Goal: Information Seeking & Learning: Check status

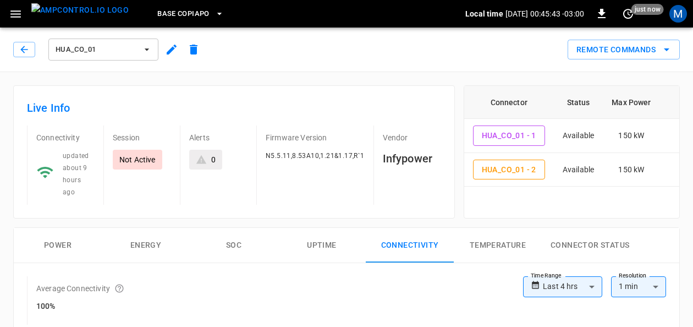
scroll to position [181, 0]
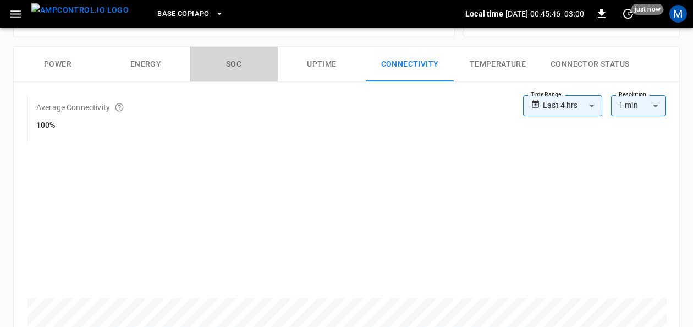
click at [239, 47] on button "SOC" at bounding box center [234, 64] width 88 height 35
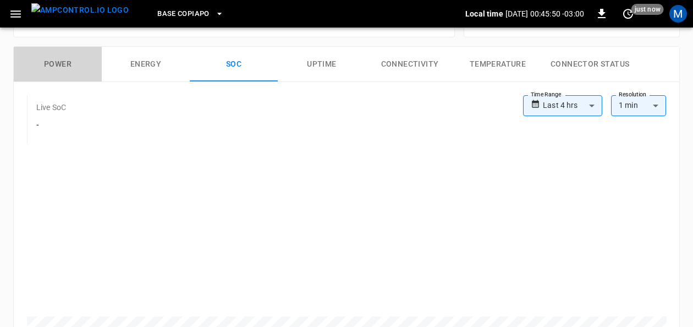
click at [67, 47] on button "Power" at bounding box center [58, 64] width 88 height 35
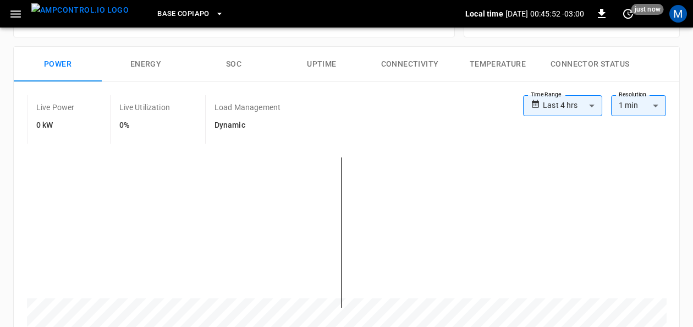
scroll to position [0, 0]
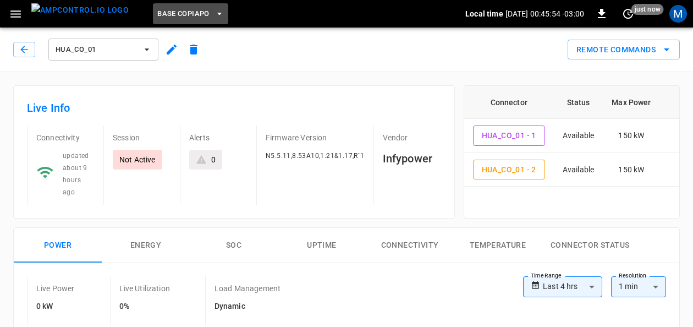
click at [192, 11] on button "Base Copiapo" at bounding box center [190, 13] width 75 height 21
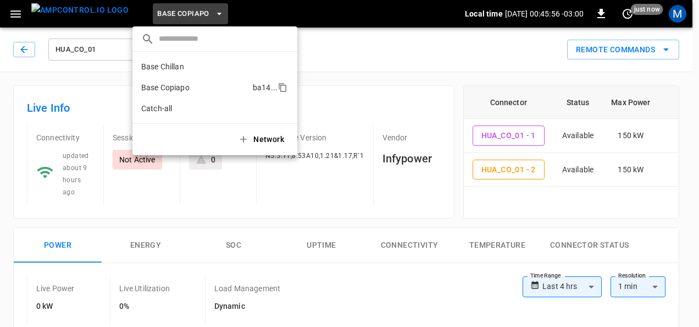
click at [173, 84] on p "Base Copiapo" at bounding box center [194, 87] width 107 height 11
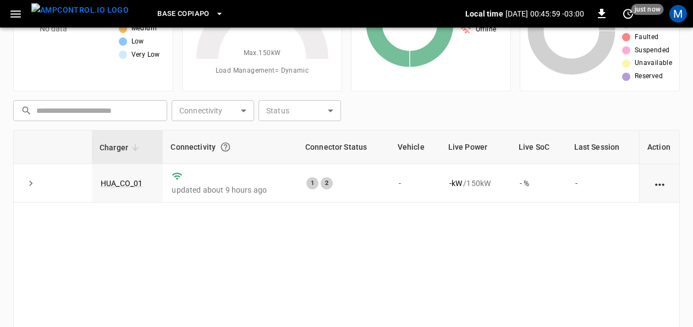
scroll to position [90, 0]
click at [126, 177] on link "HUA_CO_01" at bounding box center [121, 182] width 46 height 13
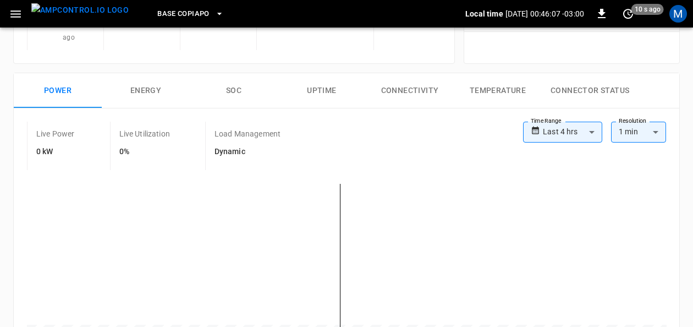
scroll to position [158, 0]
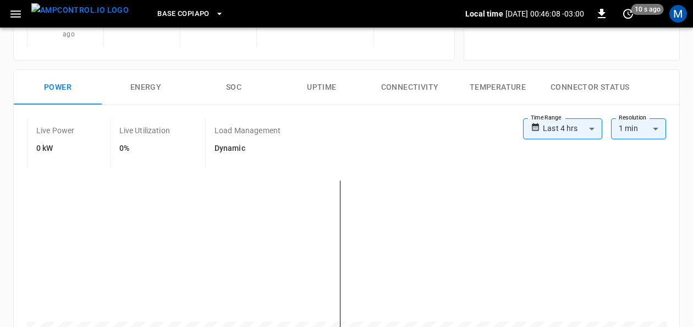
click at [235, 70] on button "SOC" at bounding box center [234, 87] width 88 height 35
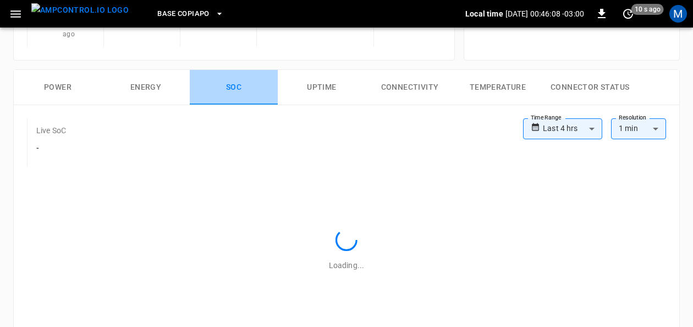
click at [235, 70] on button "SOC" at bounding box center [234, 87] width 88 height 35
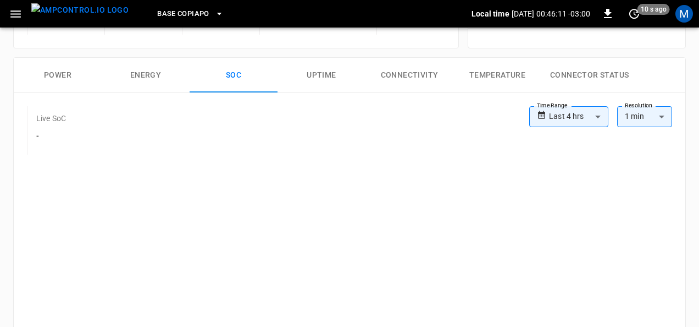
click at [599, 114] on body "**********" at bounding box center [349, 306] width 699 height 928
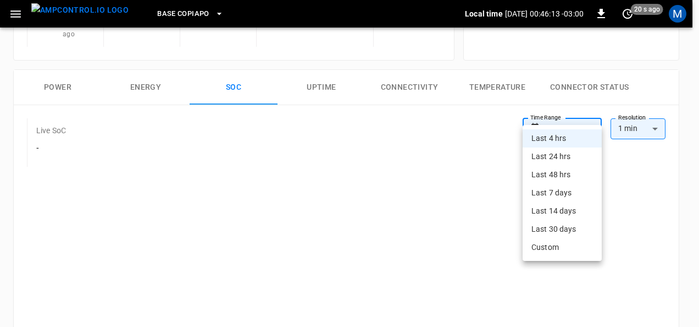
click at [558, 159] on li "Last 24 hrs" at bounding box center [562, 156] width 79 height 18
type input "**********"
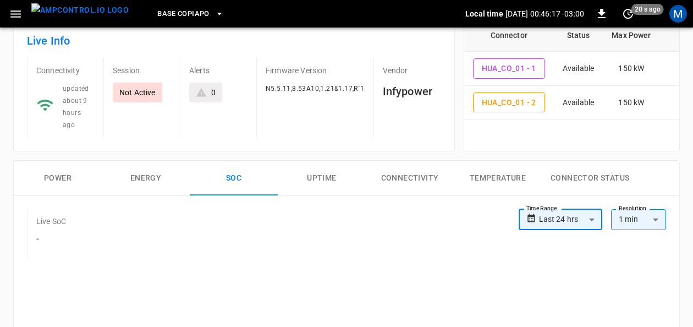
scroll to position [11, 0]
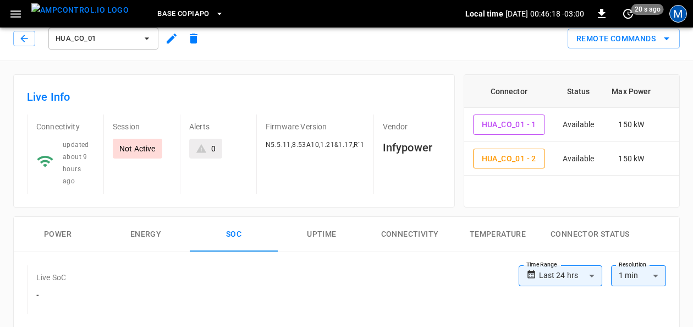
click at [675, 16] on div "M" at bounding box center [678, 14] width 18 height 18
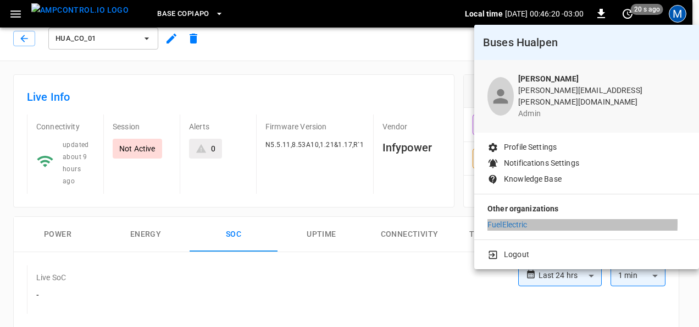
click at [511, 219] on p "FuelElectric" at bounding box center [508, 225] width 40 height 12
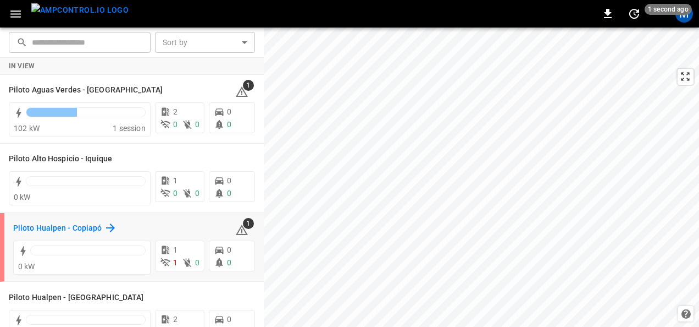
click at [82, 229] on h6 "Piloto Hualpen - Copiapó" at bounding box center [57, 228] width 89 height 12
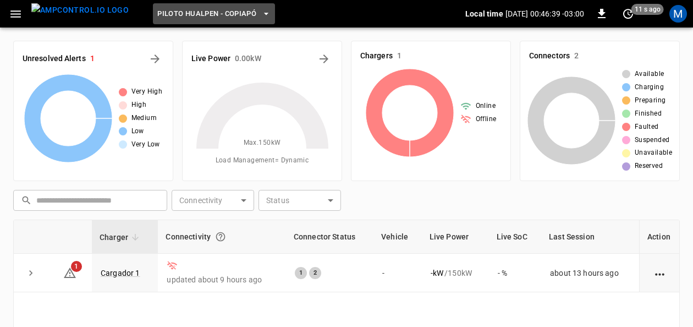
click at [236, 12] on button "Piloto Hualpen - Copiapó" at bounding box center [214, 13] width 122 height 21
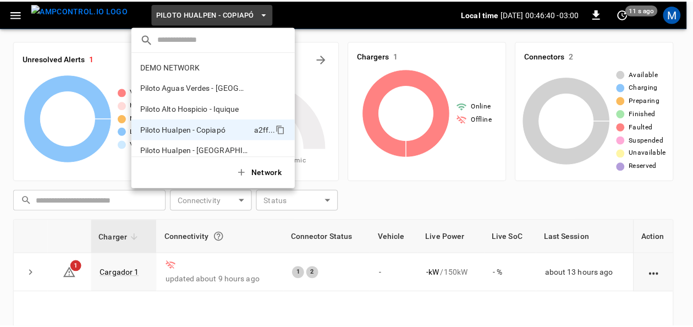
scroll to position [9, 0]
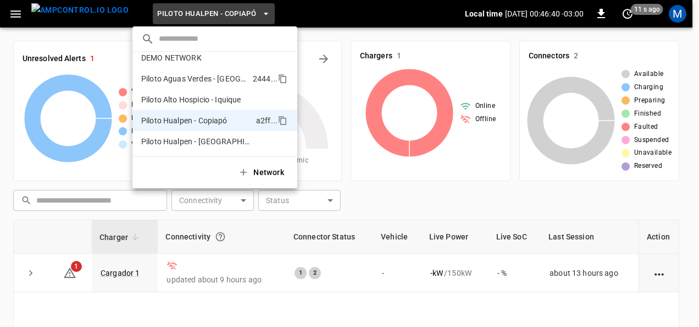
click at [220, 75] on p "Piloto Aguas Verdes - [GEOGRAPHIC_DATA]" at bounding box center [194, 78] width 107 height 11
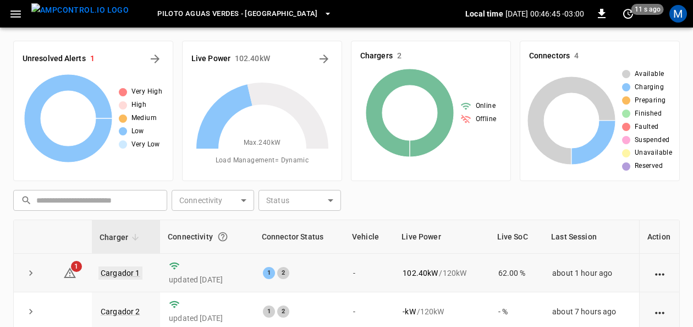
click at [120, 271] on link "Cargador 1" at bounding box center [120, 272] width 44 height 13
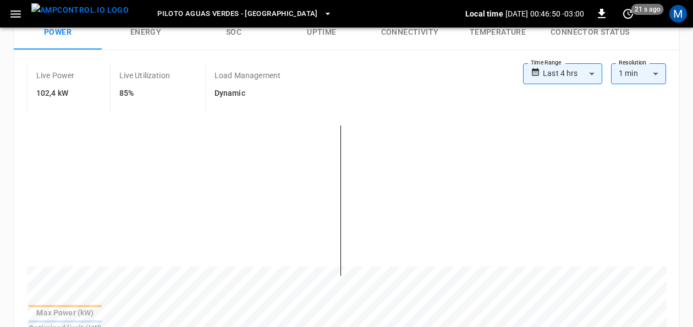
scroll to position [134, 0]
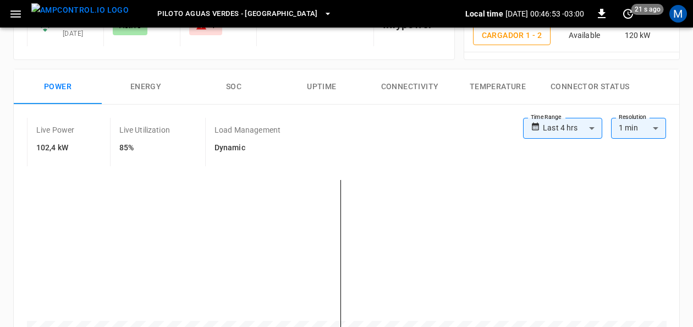
click at [245, 73] on button "SOC" at bounding box center [234, 86] width 88 height 35
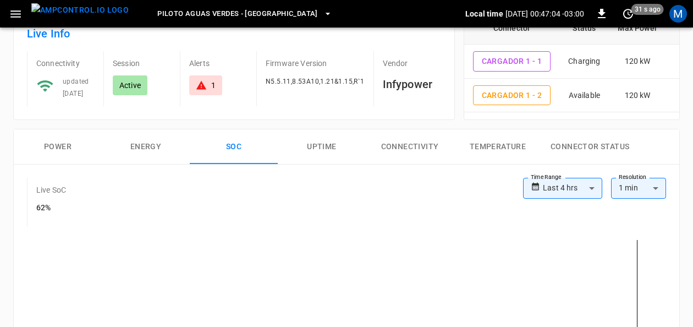
scroll to position [65, 0]
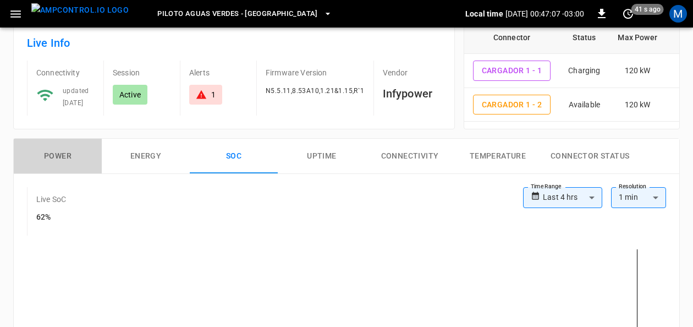
click at [73, 158] on button "Power" at bounding box center [58, 156] width 88 height 35
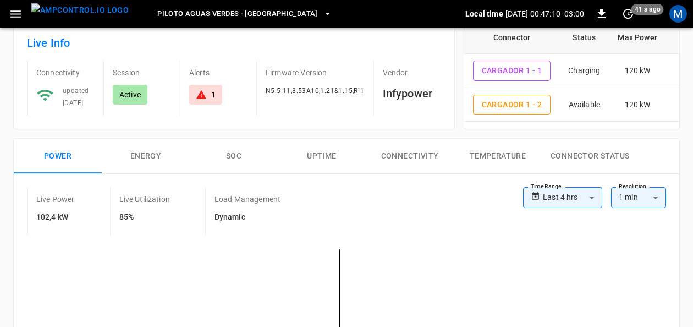
scroll to position [0, 0]
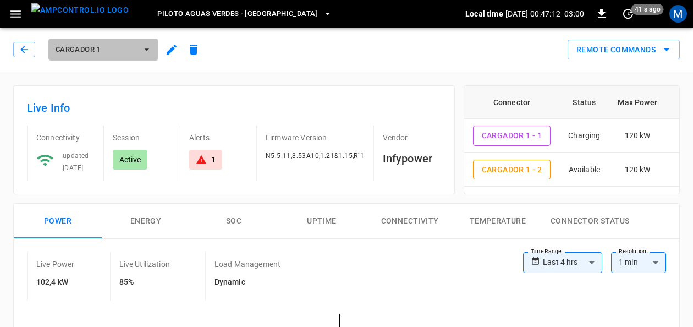
click at [152, 51] on button "Cargador 1" at bounding box center [103, 49] width 110 height 22
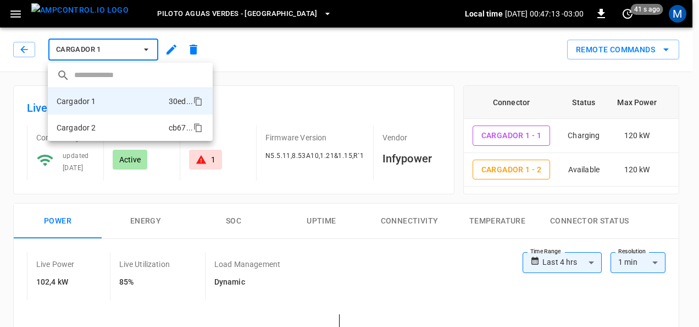
click at [100, 125] on li "Cargador 2 cb67 ..." at bounding box center [130, 127] width 165 height 26
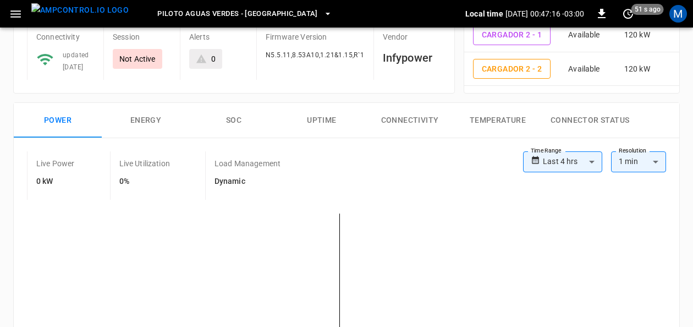
scroll to position [140, 0]
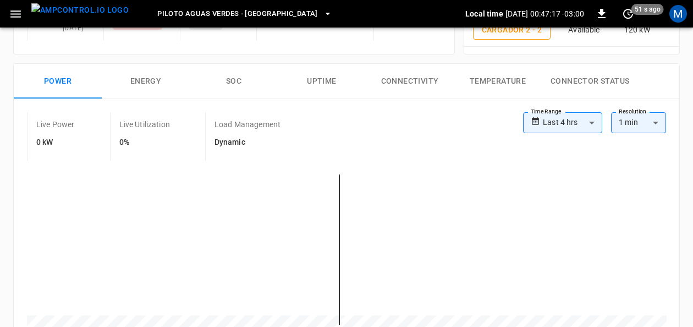
click at [229, 71] on button "SOC" at bounding box center [234, 81] width 88 height 35
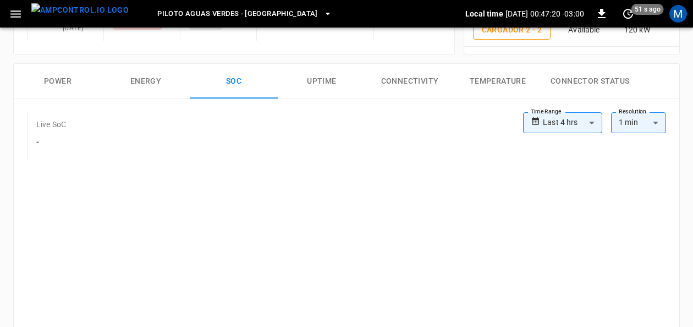
drag, startPoint x: 678, startPoint y: 123, endPoint x: 699, endPoint y: 123, distance: 20.3
click at [693, 123] on html "**********" at bounding box center [346, 318] width 693 height 916
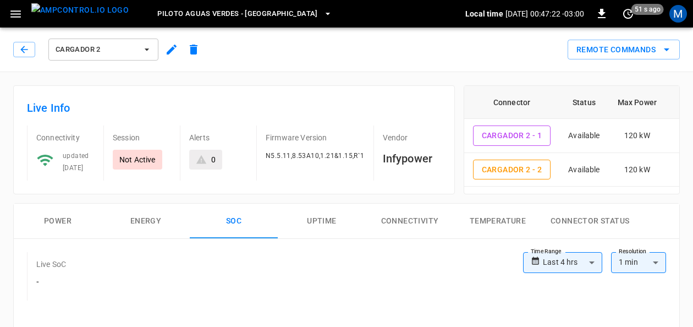
click at [322, 10] on icon "button" at bounding box center [327, 13] width 11 height 11
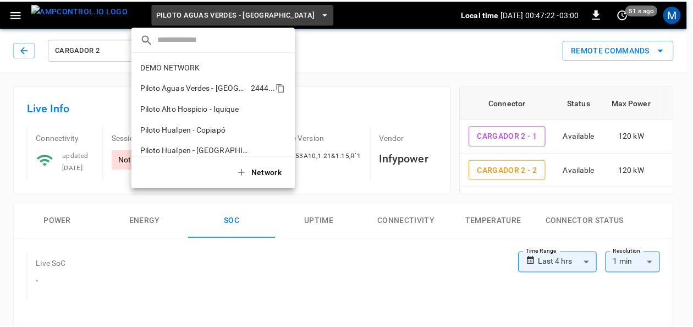
scroll to position [9, 0]
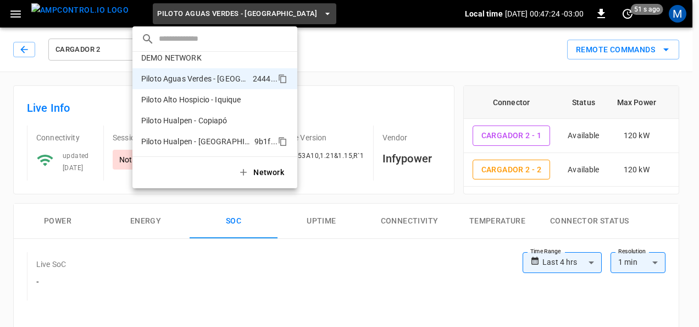
click at [217, 136] on p "Piloto Hualpen - [GEOGRAPHIC_DATA]" at bounding box center [195, 141] width 109 height 11
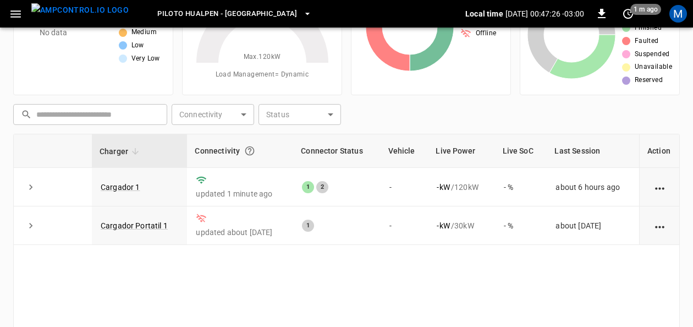
scroll to position [89, 0]
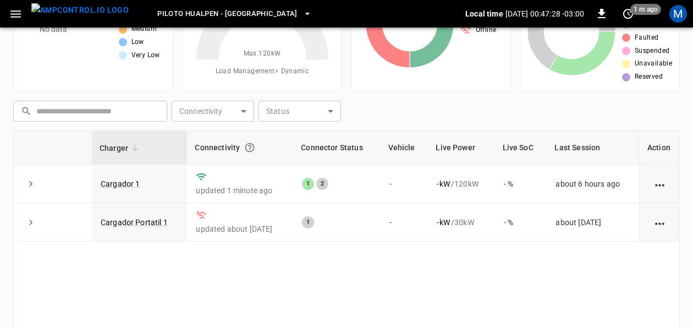
drag, startPoint x: 125, startPoint y: 179, endPoint x: 241, endPoint y: 1, distance: 212.8
click at [125, 179] on link "Cargador 1" at bounding box center [121, 183] width 40 height 9
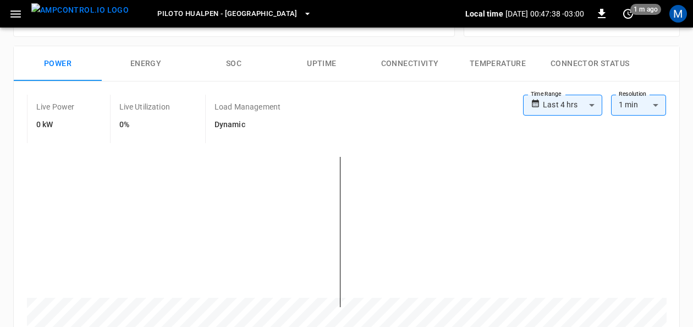
scroll to position [110, 0]
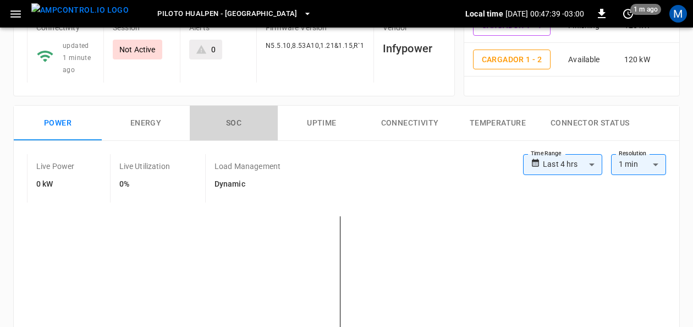
click at [222, 125] on button "SOC" at bounding box center [234, 123] width 88 height 35
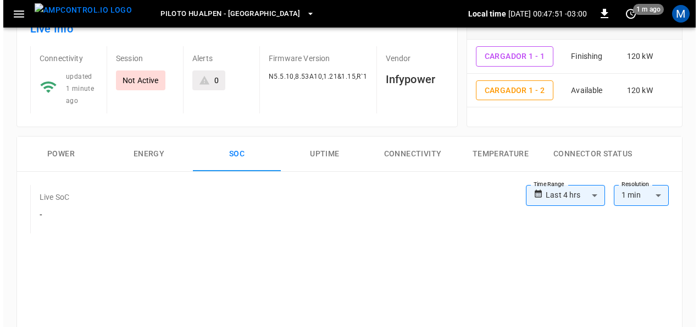
scroll to position [0, 0]
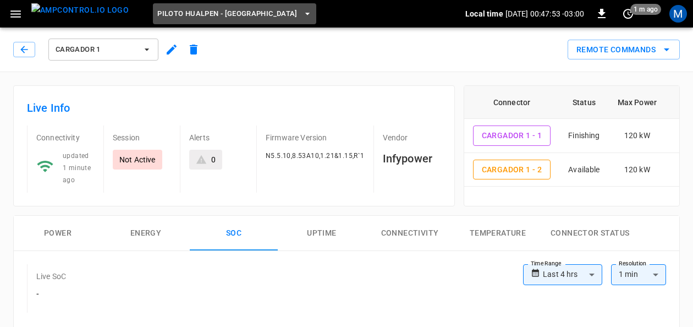
click at [302, 15] on icon "button" at bounding box center [307, 13] width 11 height 11
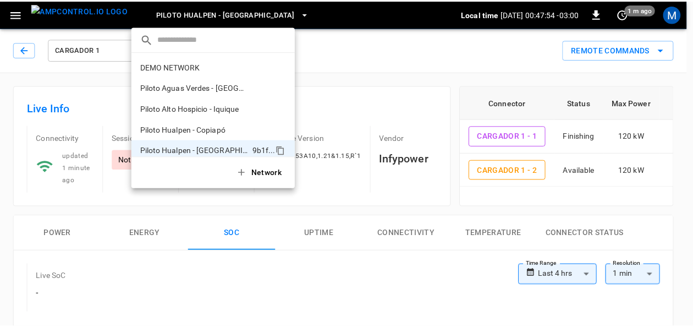
scroll to position [9, 0]
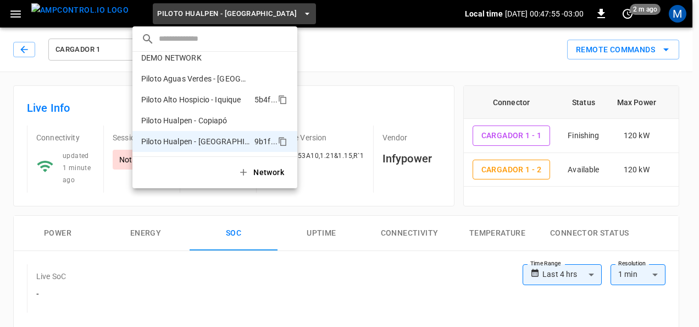
click at [216, 100] on p "Piloto Alto Hospicio - Iquique" at bounding box center [195, 99] width 109 height 11
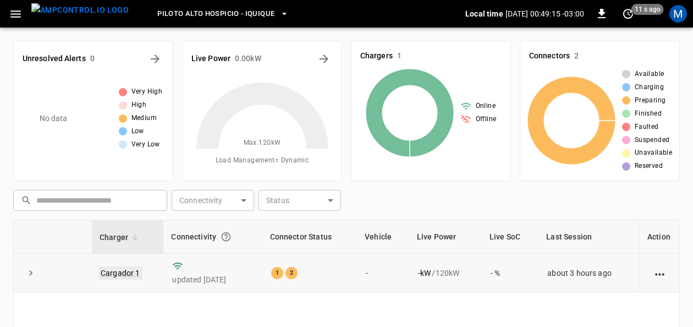
click at [128, 267] on link "Cargador 1" at bounding box center [120, 272] width 44 height 13
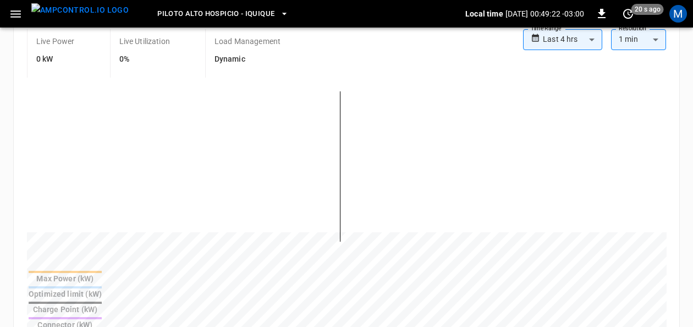
scroll to position [223, 0]
drag, startPoint x: 674, startPoint y: 158, endPoint x: 676, endPoint y: 152, distance: 7.0
click at [676, 152] on div "Max Power (kW) Optimized limit (kW) Charge Point (kW) Connector (kW) Connector …" at bounding box center [346, 213] width 665 height 265
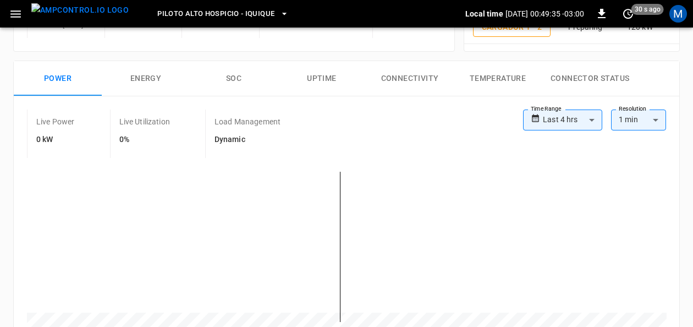
scroll to position [139, 0]
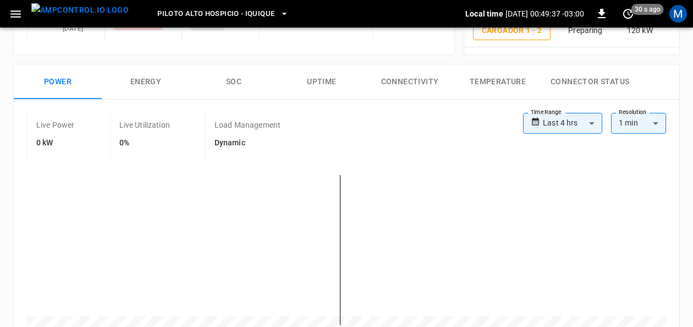
click at [419, 78] on button "Connectivity" at bounding box center [410, 81] width 88 height 35
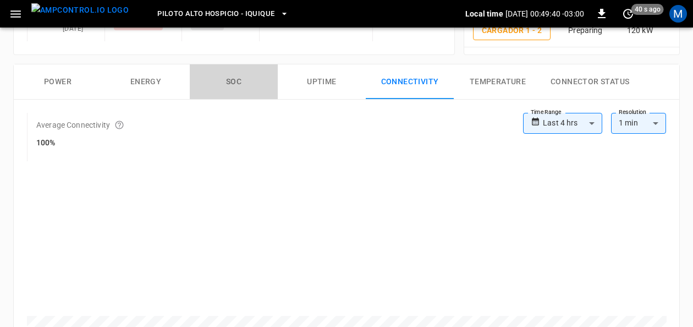
click at [240, 84] on button "SOC" at bounding box center [234, 81] width 88 height 35
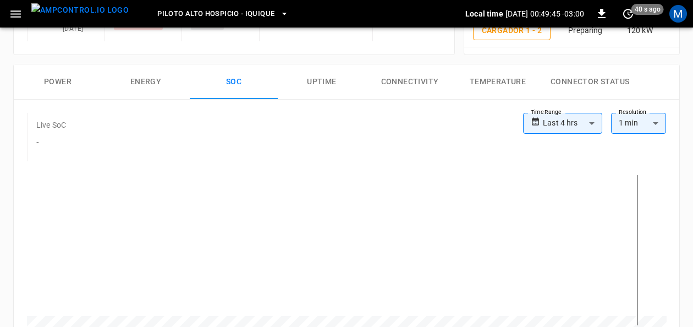
click at [59, 80] on button "Power" at bounding box center [58, 81] width 88 height 35
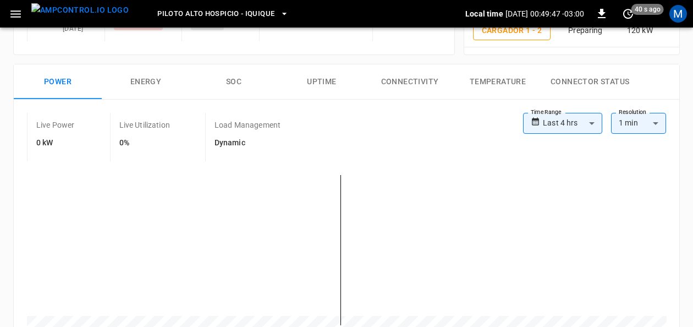
scroll to position [0, 0]
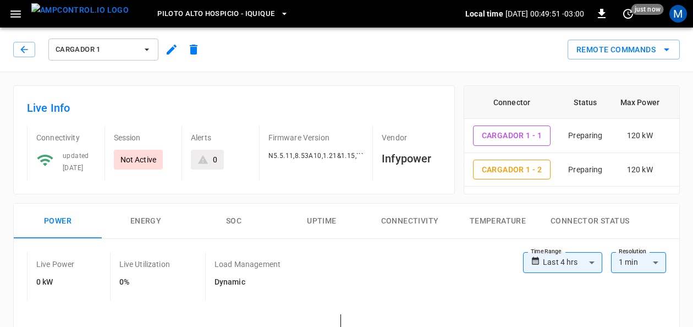
click at [69, 218] on button "Power" at bounding box center [58, 220] width 88 height 35
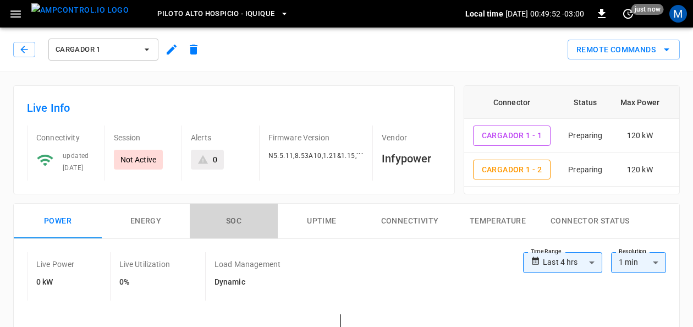
click at [235, 227] on button "SOC" at bounding box center [234, 220] width 88 height 35
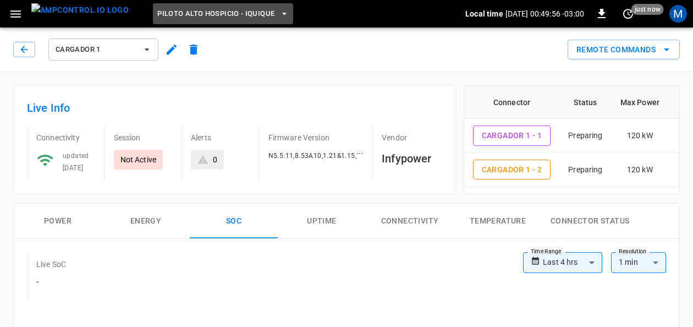
click at [279, 11] on icon "button" at bounding box center [284, 13] width 11 height 11
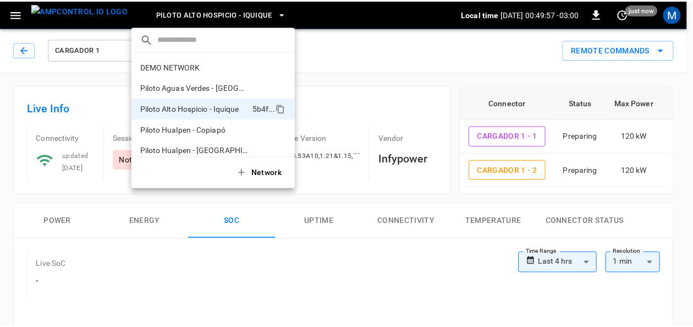
scroll to position [9, 0]
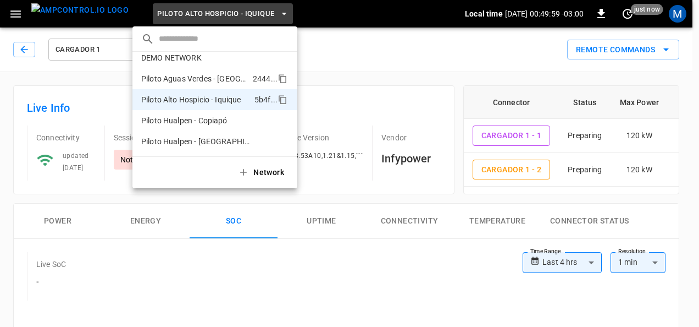
click at [210, 77] on p "Piloto Aguas Verdes - [GEOGRAPHIC_DATA]" at bounding box center [194, 78] width 107 height 11
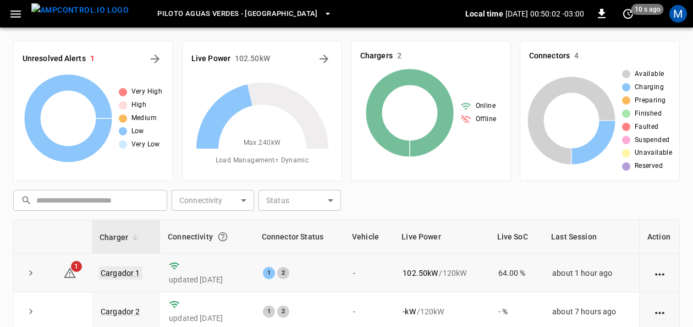
click at [130, 271] on link "Cargador 1" at bounding box center [120, 272] width 44 height 13
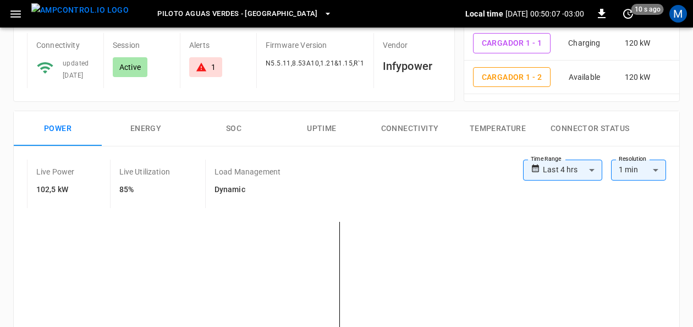
scroll to position [97, 0]
